Goal: Task Accomplishment & Management: Use online tool/utility

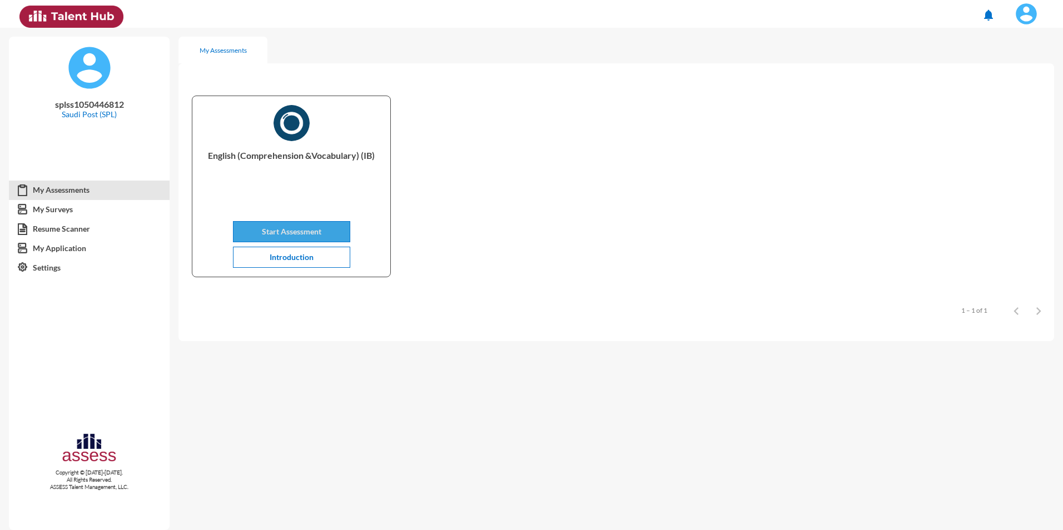
click at [327, 240] on button "Start Assessment" at bounding box center [291, 231] width 117 height 21
click at [291, 237] on button "Start Assessment" at bounding box center [291, 231] width 117 height 21
click at [304, 234] on span "Start Assessment" at bounding box center [291, 231] width 59 height 9
click at [300, 237] on button "Start Assessment" at bounding box center [291, 231] width 117 height 21
click at [69, 188] on link "My Assessments" at bounding box center [89, 190] width 161 height 20
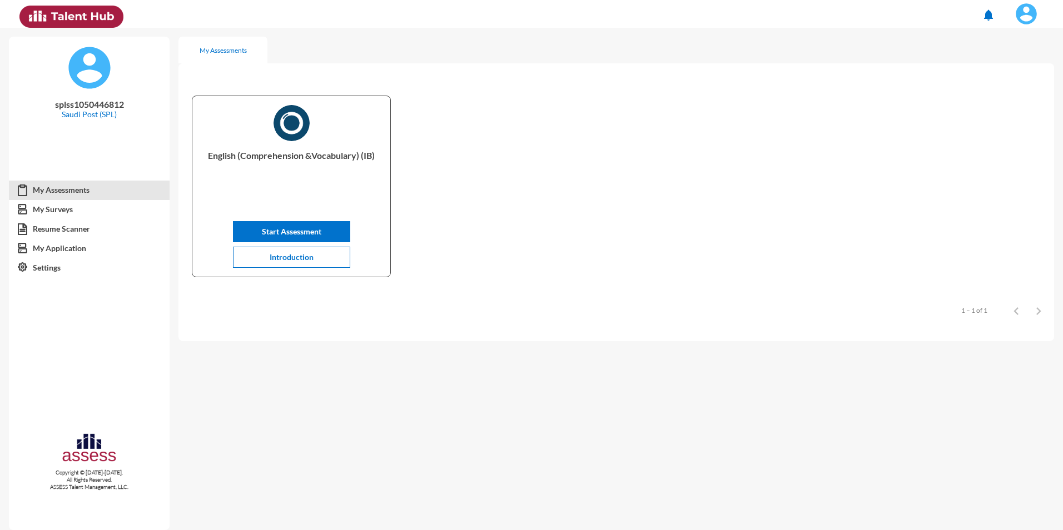
click at [69, 188] on link "My Assessments" at bounding box center [89, 190] width 161 height 20
